Goal: Task Accomplishment & Management: Manage account settings

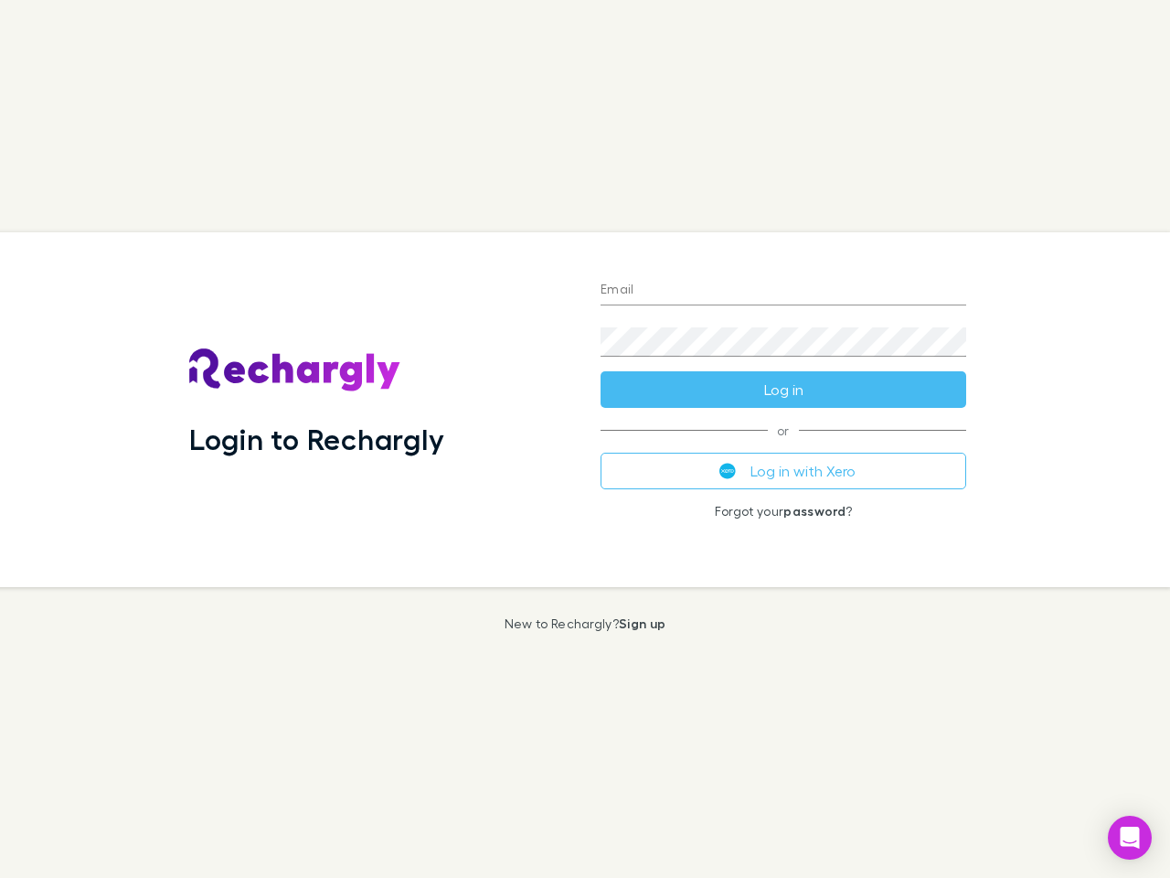
click at [585, 439] on div "Login to Rechargly" at bounding box center [380, 409] width 411 height 355
click at [783, 291] on input "Email" at bounding box center [784, 290] width 366 height 29
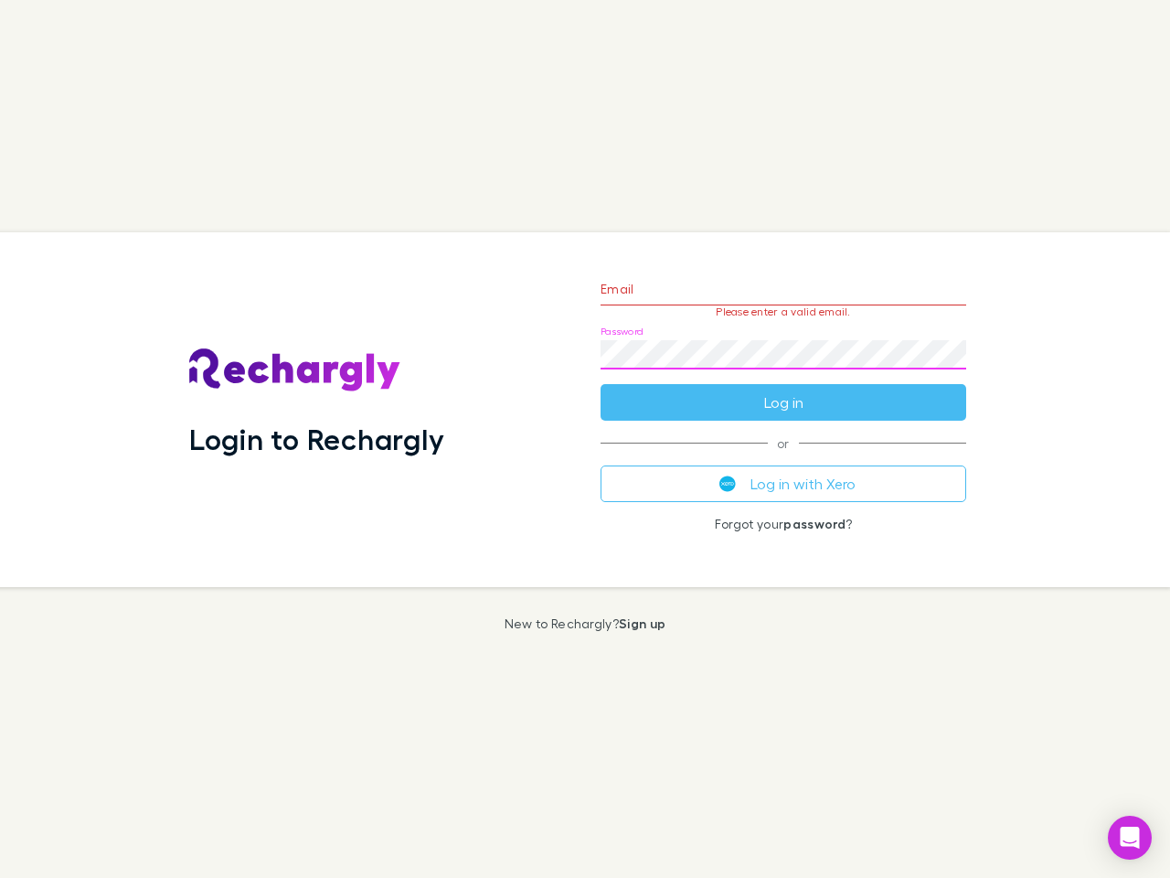
click at [783, 389] on form "Email Please enter a valid email. Password Log in" at bounding box center [784, 340] width 366 height 159
click at [783, 471] on div "Email Please enter a valid email. Password Log in or Log in with Xero Forgot yo…" at bounding box center [783, 409] width 395 height 355
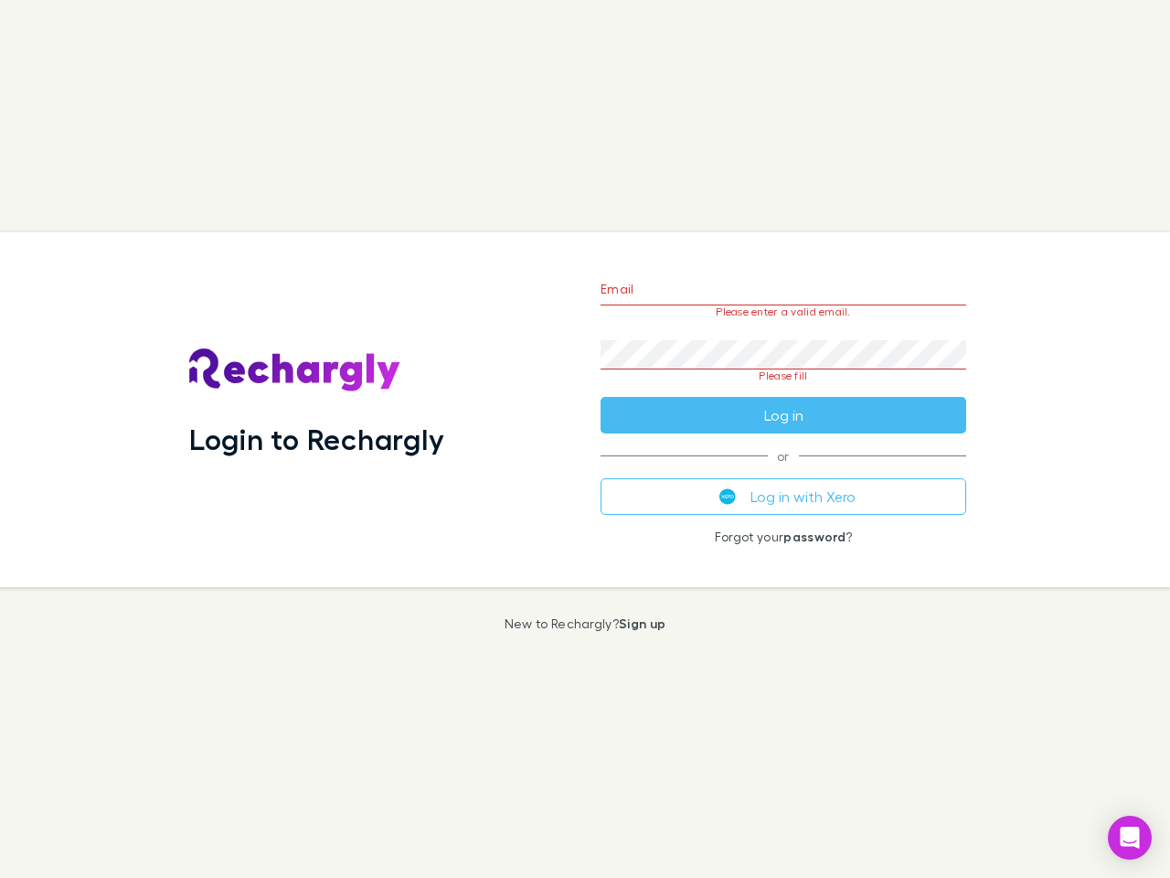
click at [1130, 837] on icon "Open Intercom Messenger" at bounding box center [1130, 837] width 19 height 22
